Goal: Task Accomplishment & Management: Manage account settings

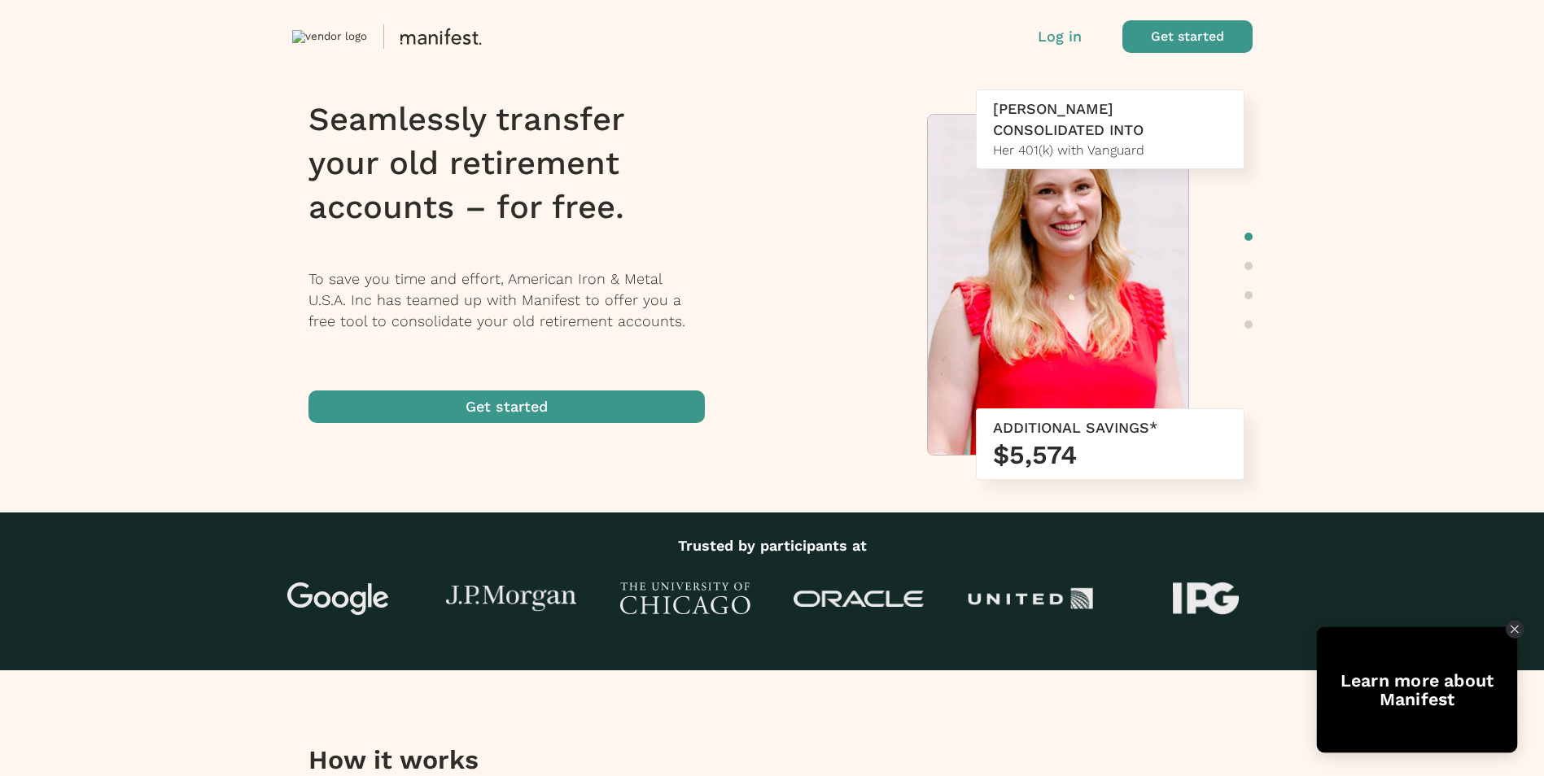
click at [1514, 629] on icon "Close Tolstoy widget" at bounding box center [1514, 630] width 8 height 8
click at [1057, 35] on p "Log in" at bounding box center [1059, 36] width 44 height 21
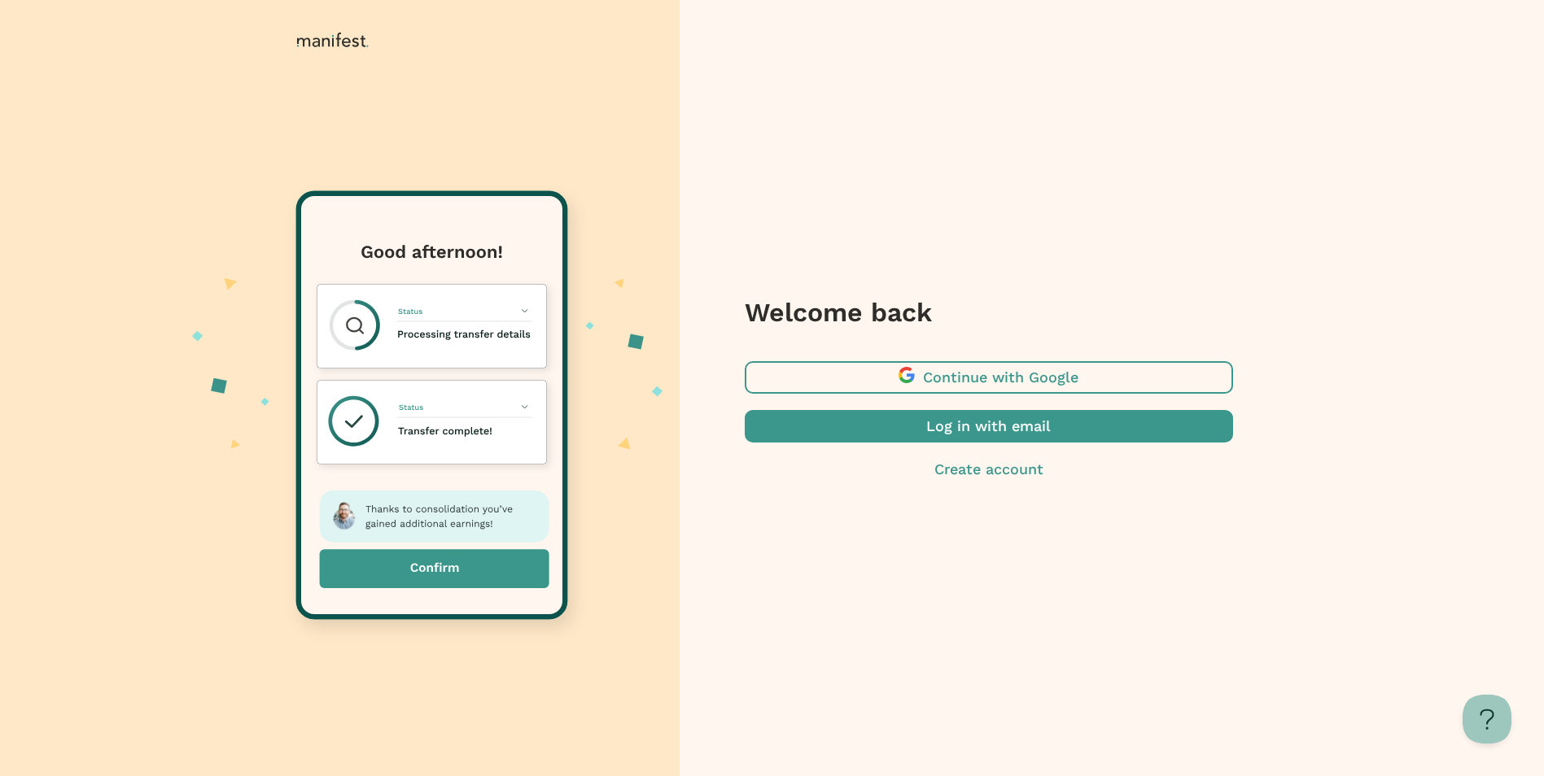
click at [1054, 380] on span "button" at bounding box center [989, 377] width 488 height 33
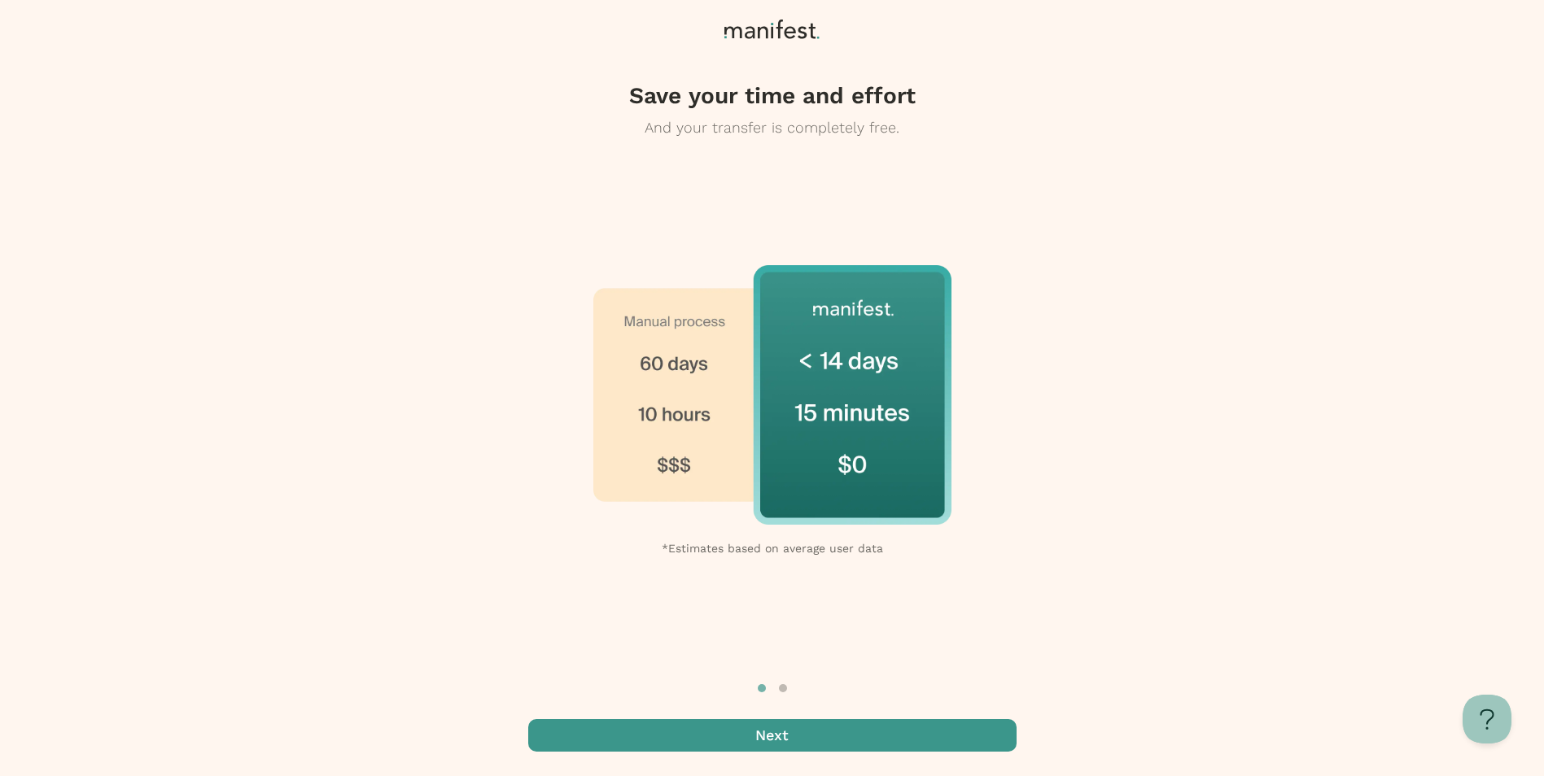
click at [947, 740] on span "button" at bounding box center [772, 735] width 488 height 33
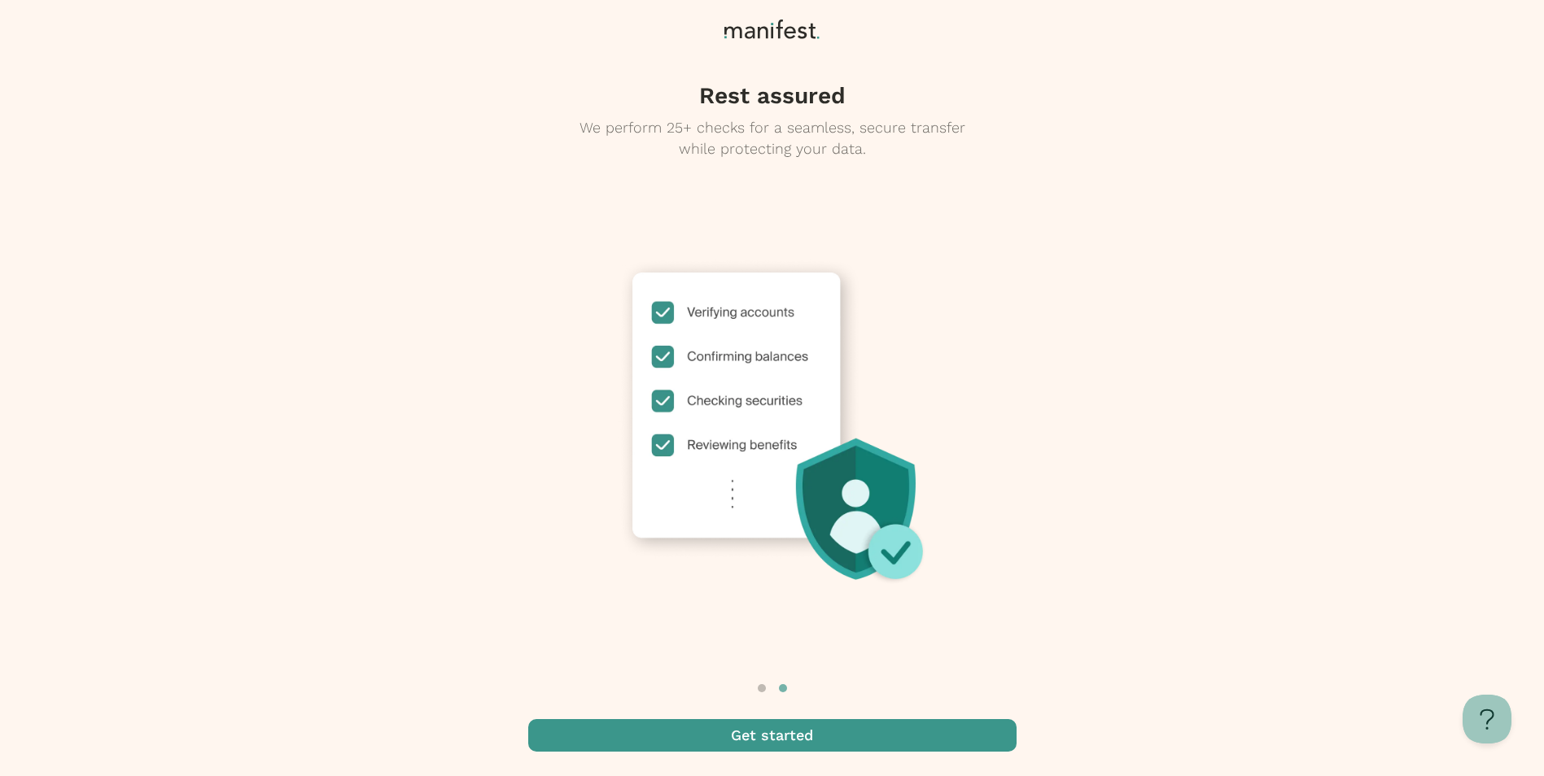
click at [947, 740] on span "button" at bounding box center [772, 735] width 488 height 33
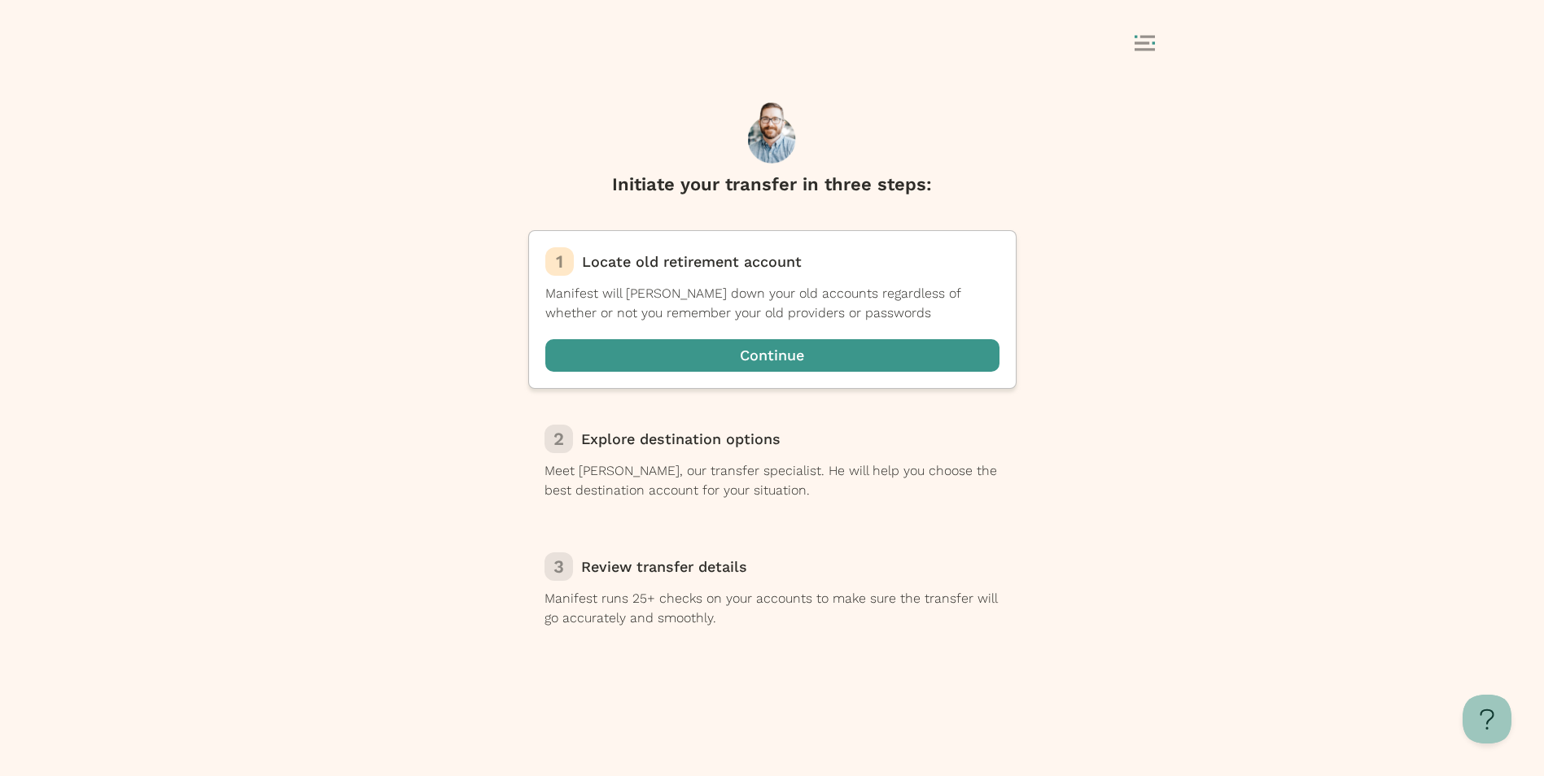
click at [1149, 43] on icon at bounding box center [1144, 43] width 20 height 16
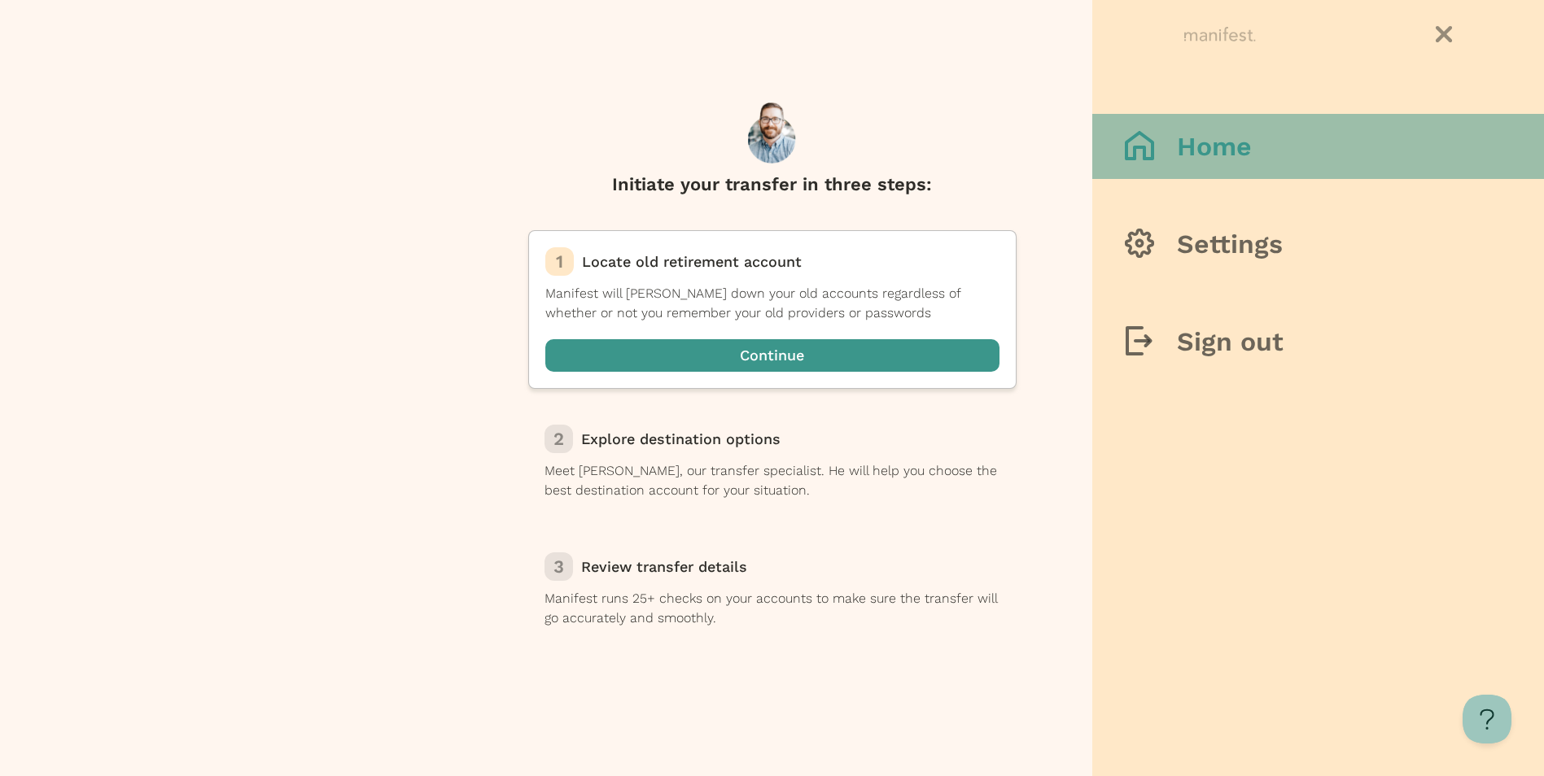
click at [1203, 157] on h3 "Home" at bounding box center [1214, 146] width 75 height 33
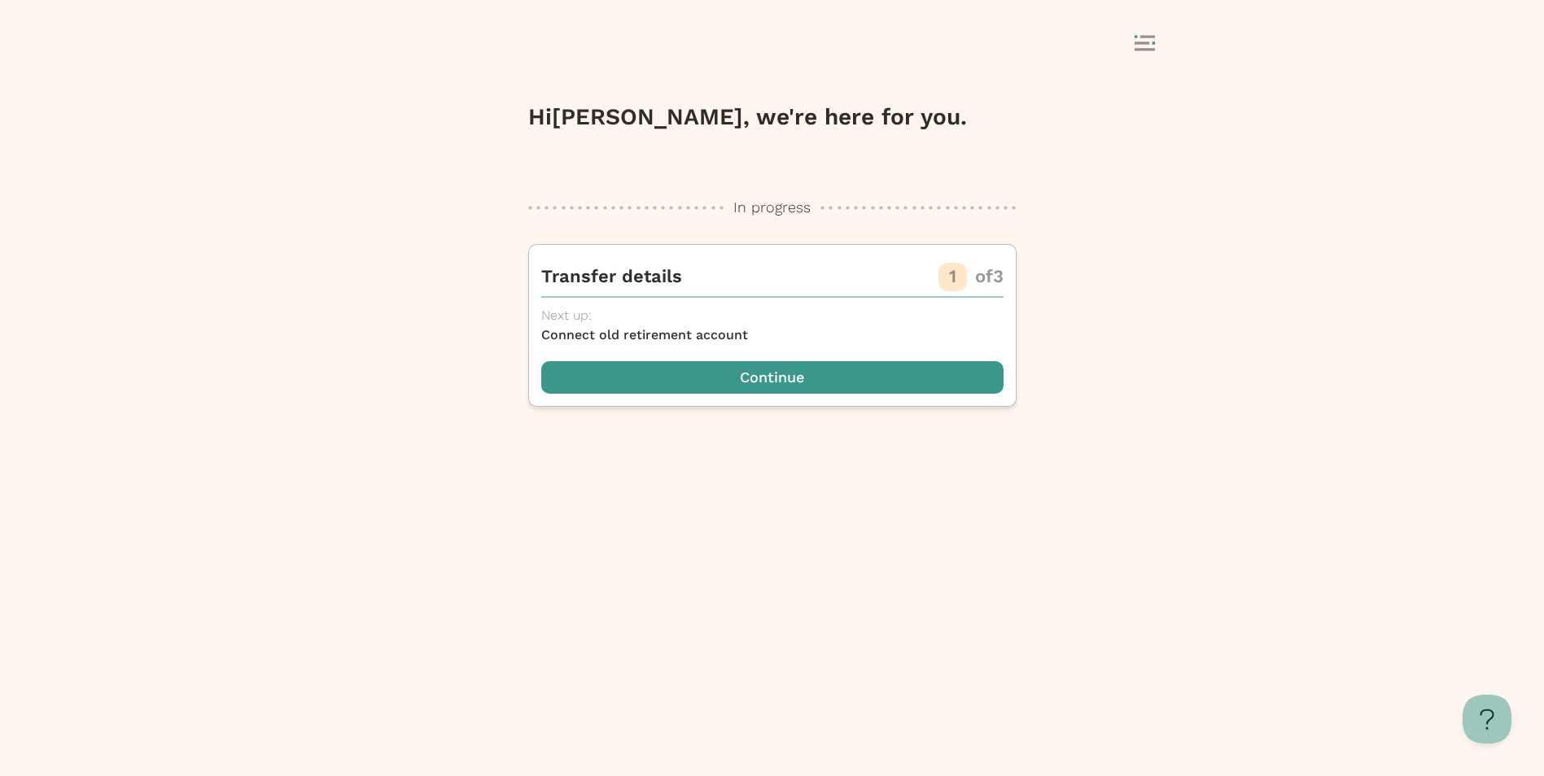
click at [1145, 43] on rect at bounding box center [1141, 42] width 15 height 2
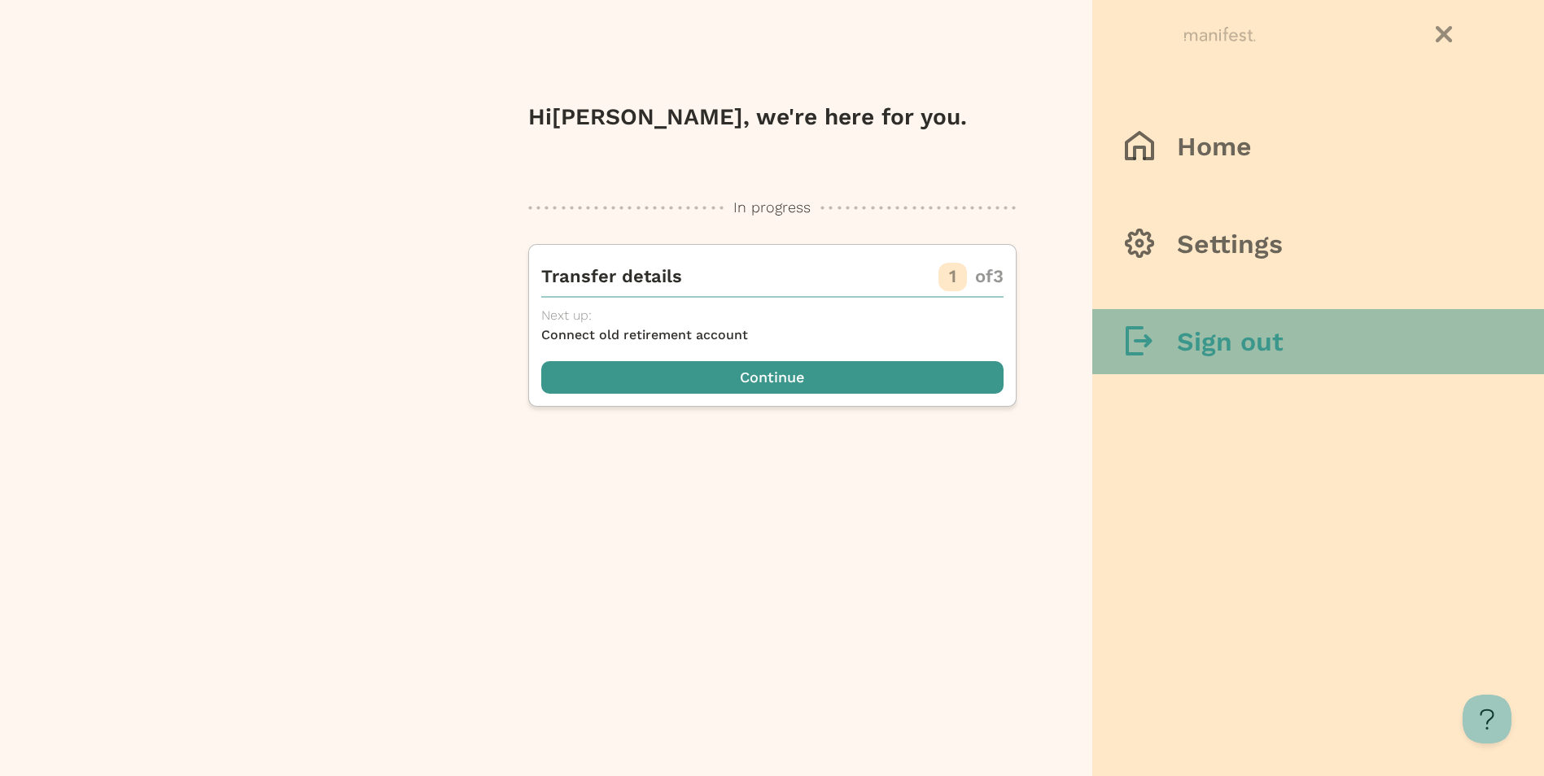
click at [1206, 336] on h3 "Sign out" at bounding box center [1230, 341] width 107 height 33
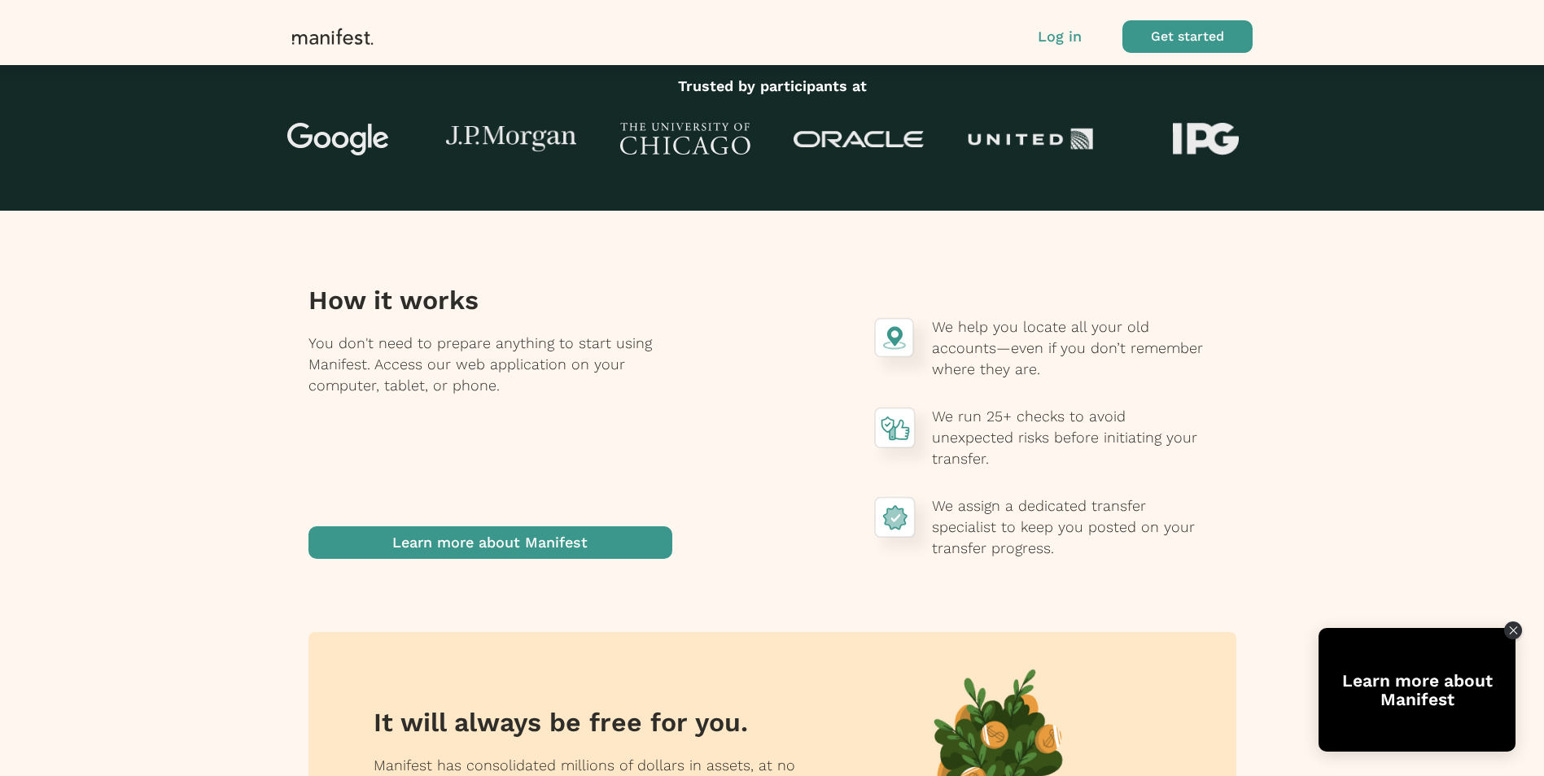
scroll to position [570, 0]
